Goal: Communication & Community: Ask a question

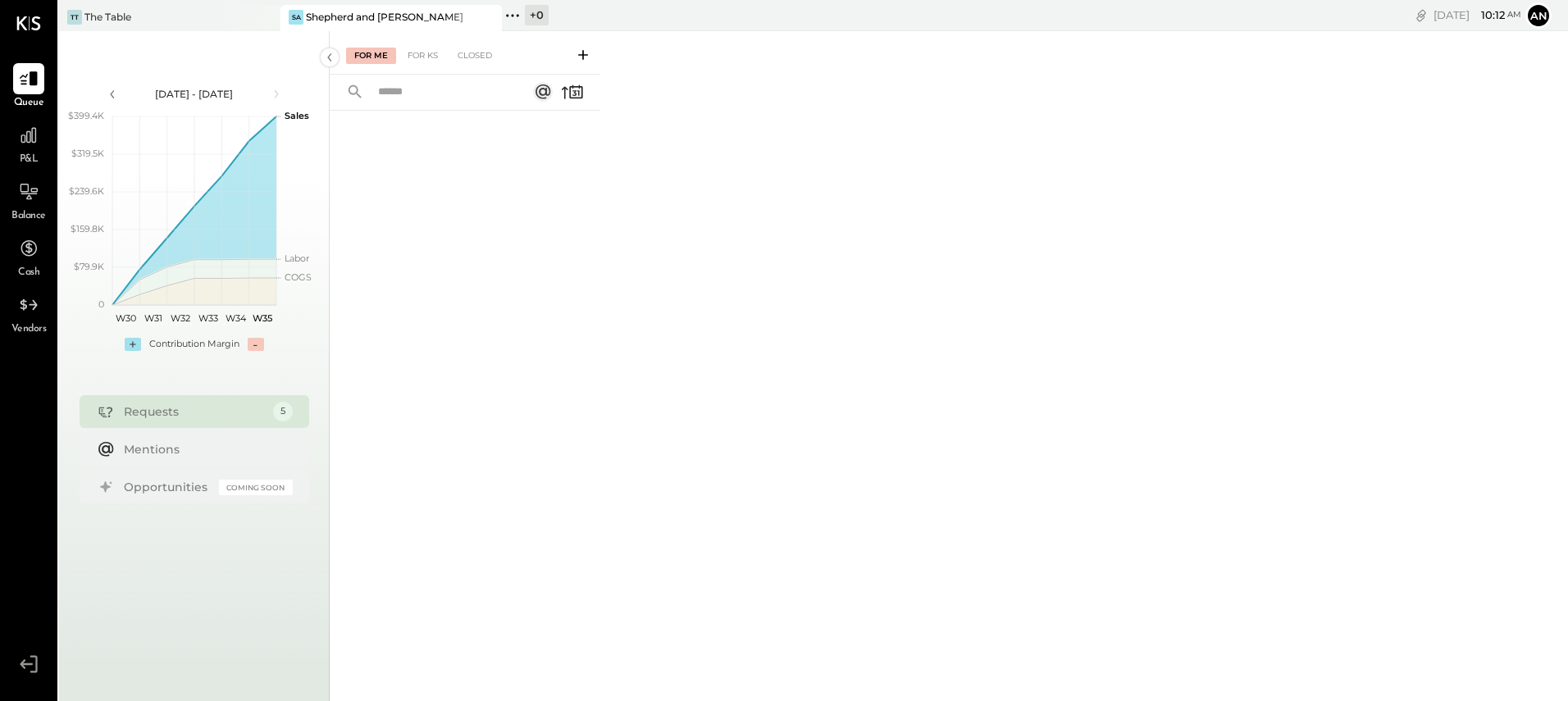
click at [592, 57] on button at bounding box center [583, 54] width 26 height 19
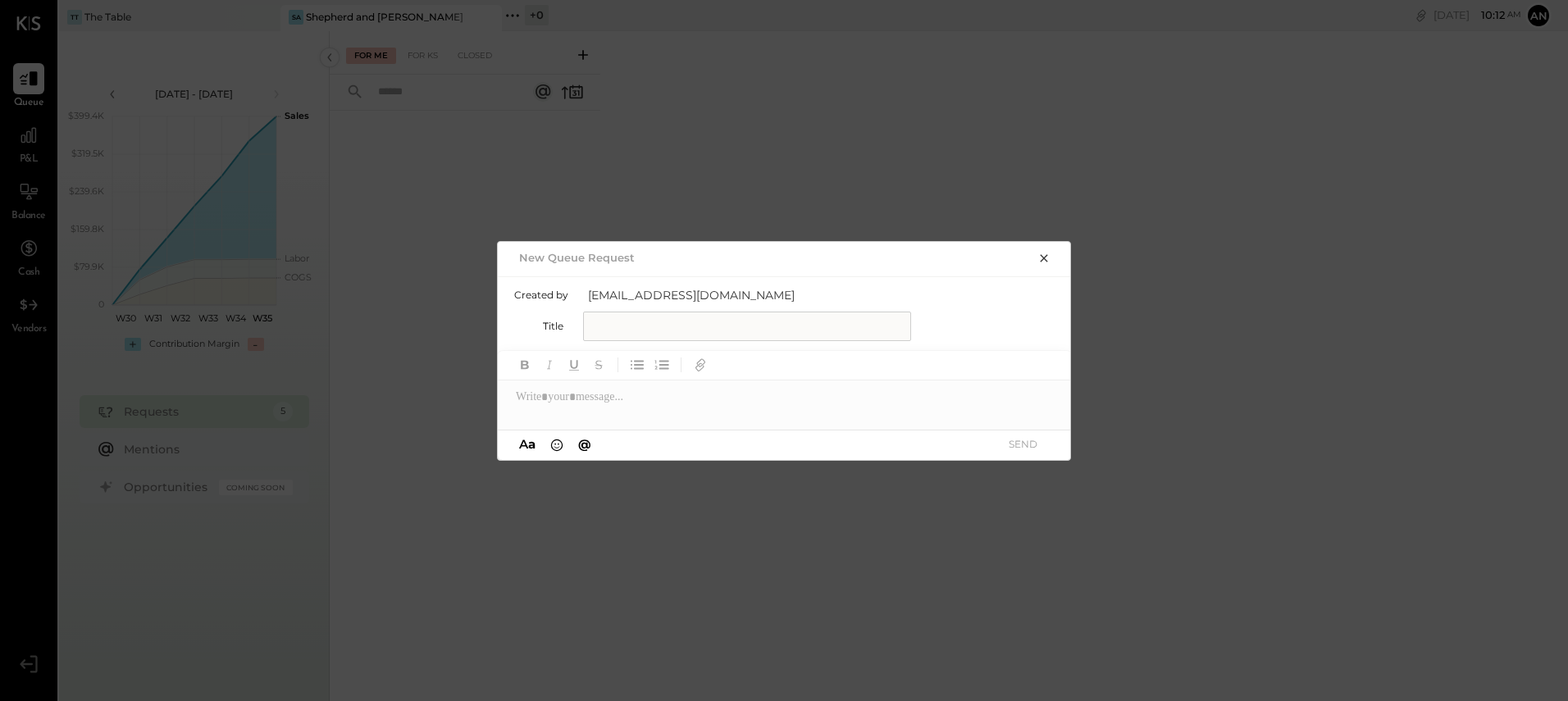
click at [714, 317] on input "text" at bounding box center [747, 326] width 328 height 30
type input "**********"
click at [673, 392] on div at bounding box center [785, 397] width 574 height 33
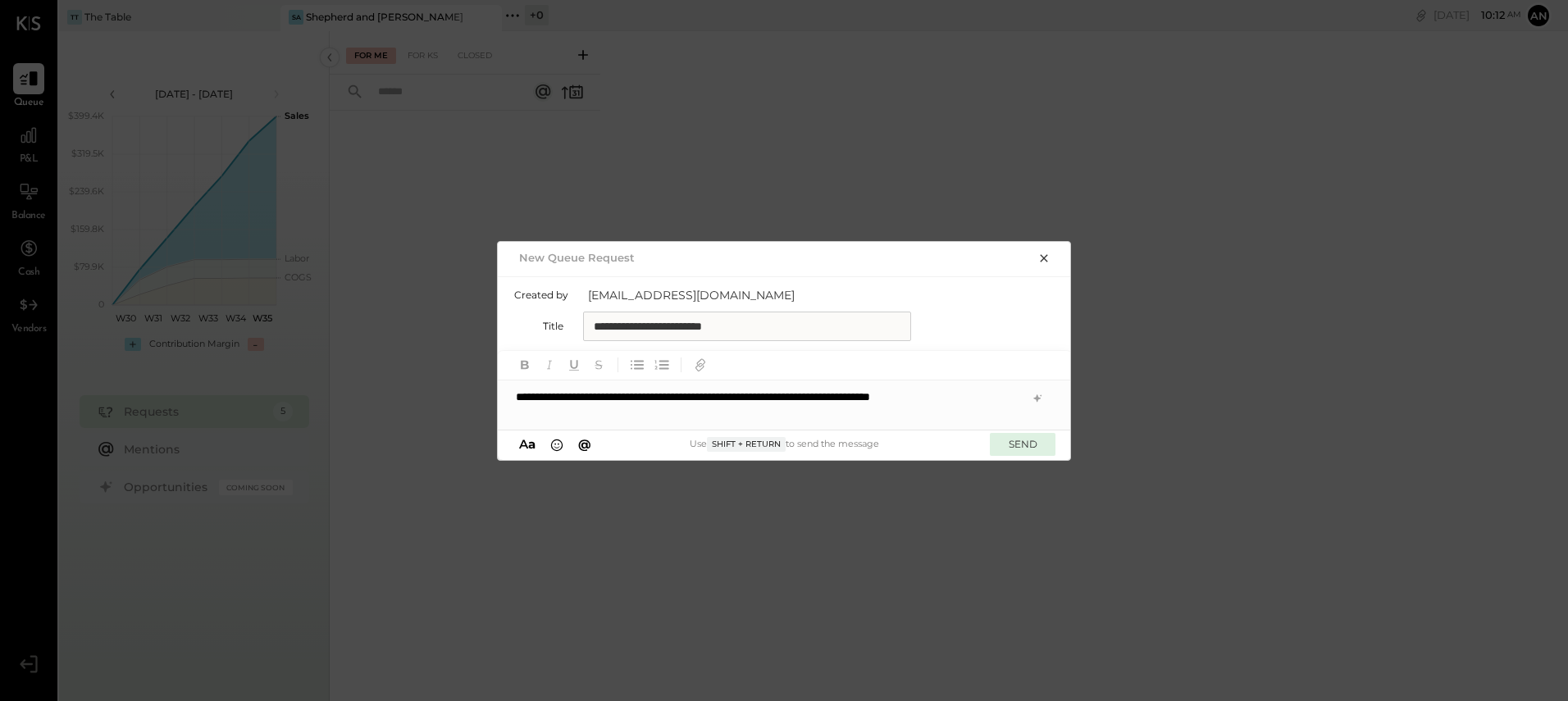
click at [1018, 448] on button "SEND" at bounding box center [1022, 444] width 66 height 23
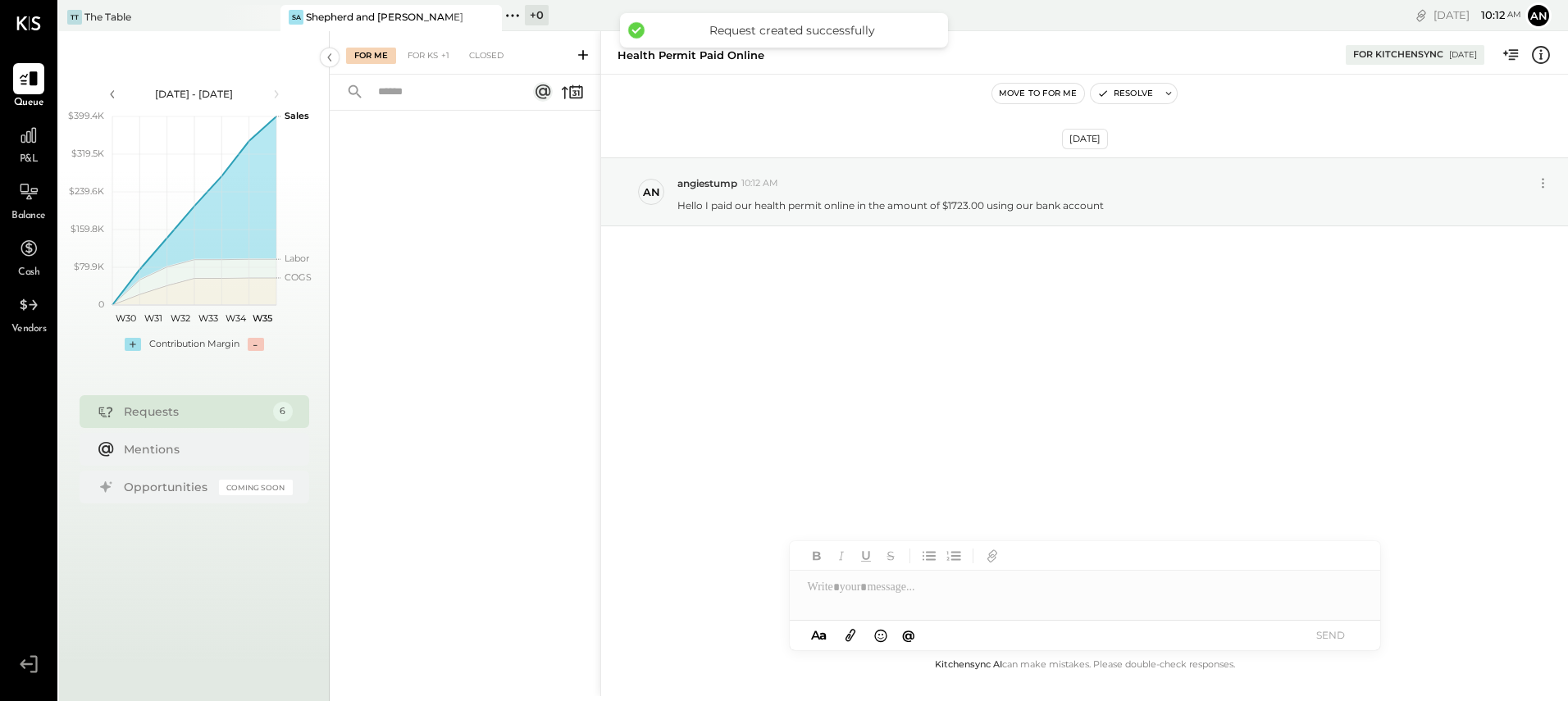
click at [851, 639] on icon at bounding box center [851, 635] width 18 height 19
click at [854, 636] on icon at bounding box center [850, 636] width 10 height 13
click at [845, 528] on div at bounding box center [1086, 529] width 591 height 33
click at [1345, 636] on button "SEND" at bounding box center [1331, 635] width 66 height 23
